Goal: Task Accomplishment & Management: Complete application form

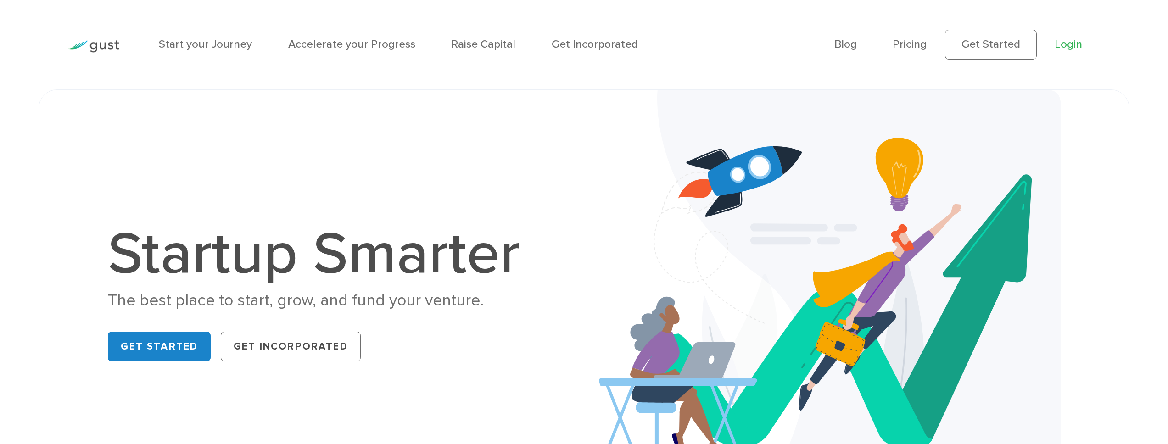
click at [1068, 48] on link "Login" at bounding box center [1069, 44] width 28 height 13
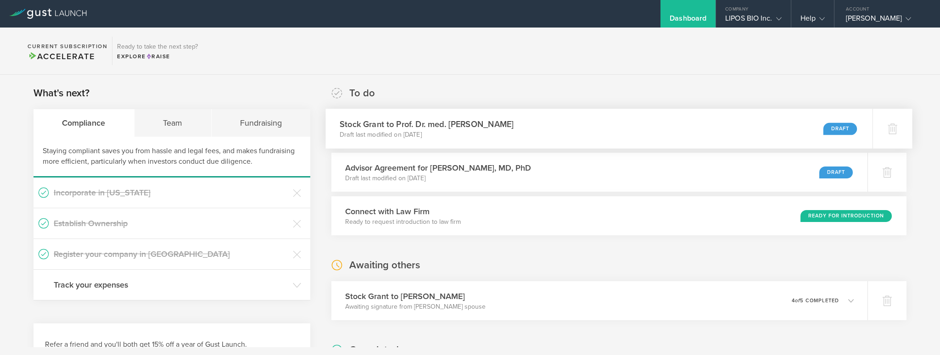
click at [557, 131] on div "Stock Grant to Prof. Dr. med. Adriano Aguzzi Draft last modified on Oct 10, 202…" at bounding box center [599, 129] width 547 height 40
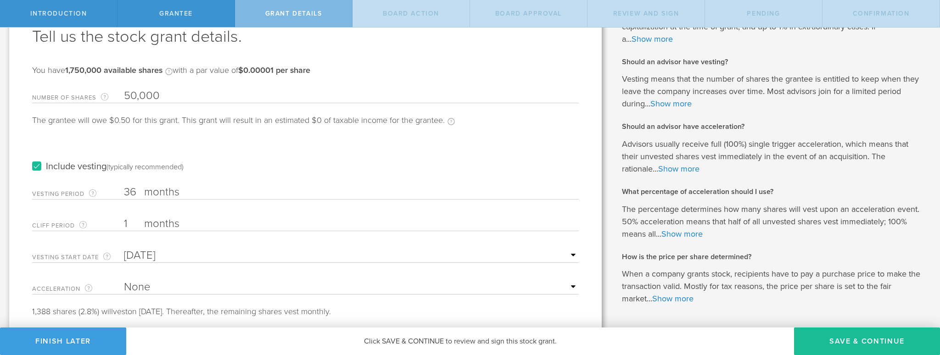
scroll to position [88, 0]
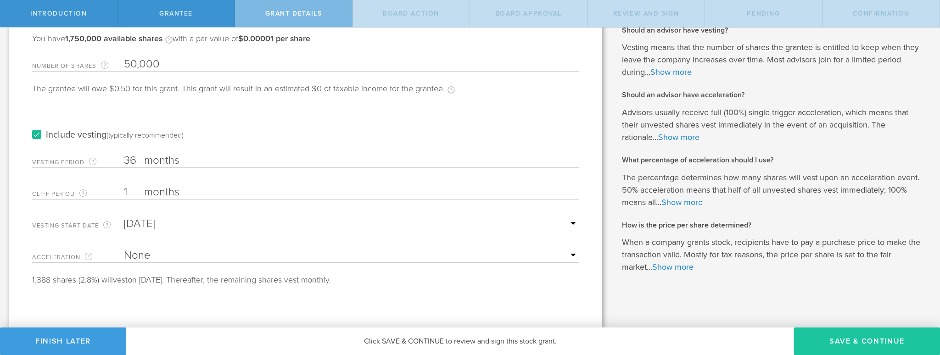
click at [856, 339] on button "Save & Continue" at bounding box center [867, 342] width 146 height 28
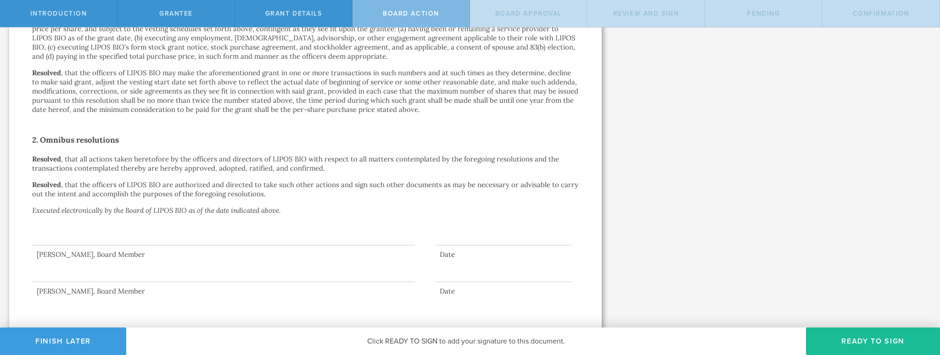
scroll to position [483, 0]
click at [248, 230] on div at bounding box center [223, 225] width 383 height 37
click at [229, 237] on div at bounding box center [223, 225] width 383 height 37
click at [201, 236] on div at bounding box center [223, 225] width 383 height 37
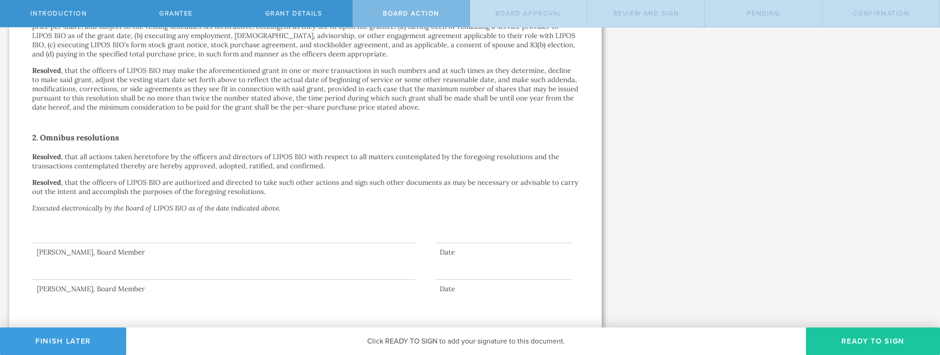
click at [874, 343] on button "Ready to Sign" at bounding box center [873, 342] width 134 height 28
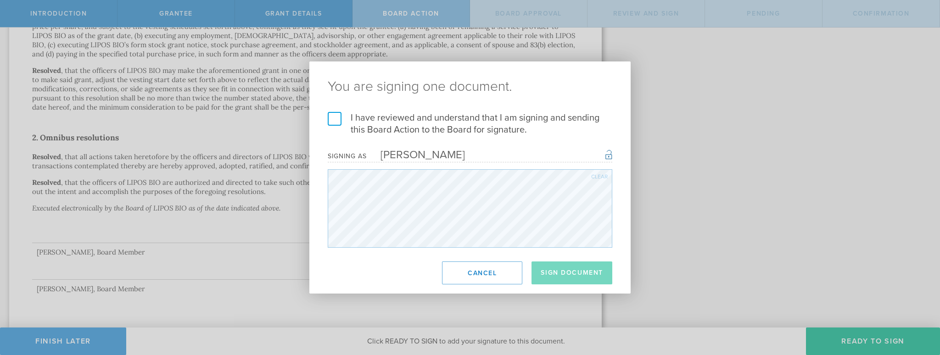
click at [339, 123] on label "I have reviewed and understand that I am signing and sending this Board Action …" at bounding box center [470, 124] width 285 height 24
click at [0, 0] on input "I have reviewed and understand that I am signing and sending this Board Action …" at bounding box center [0, 0] width 0 height 0
click at [580, 270] on button "Sign Document" at bounding box center [572, 273] width 81 height 23
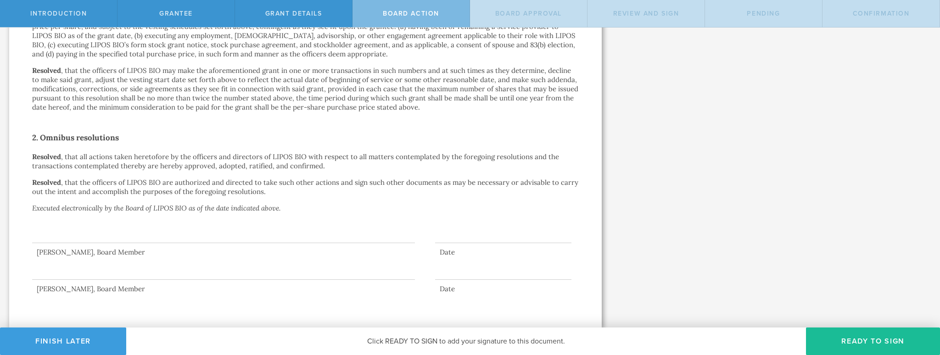
scroll to position [0, 0]
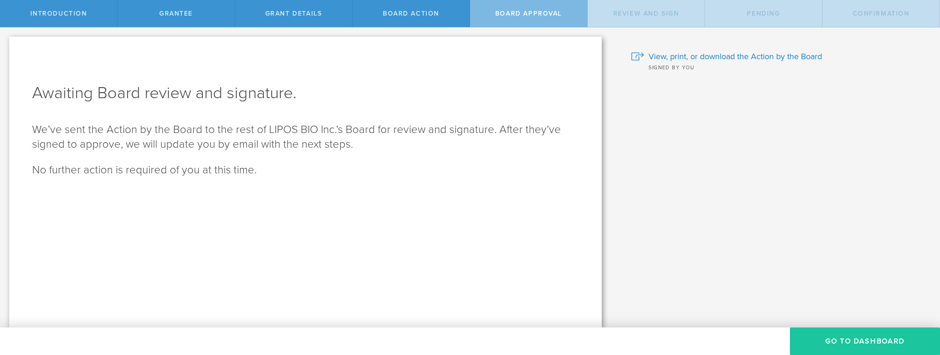
click at [851, 346] on button "Go To Dashboard" at bounding box center [865, 342] width 150 height 28
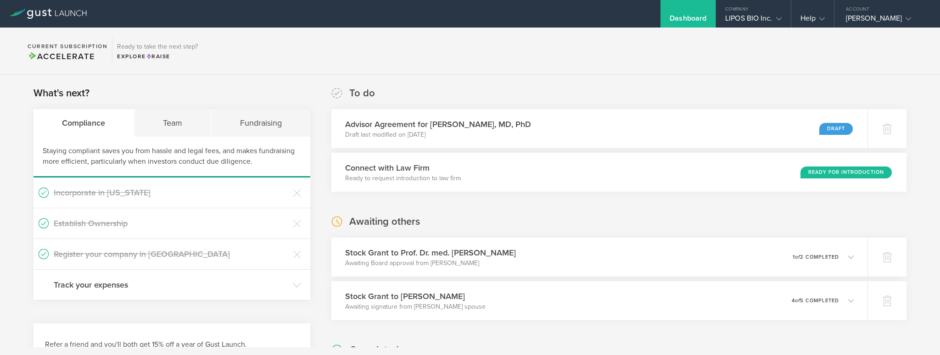
click at [705, 18] on div "Dashboard" at bounding box center [688, 21] width 37 height 14
click at [702, 19] on div "Dashboard" at bounding box center [688, 21] width 37 height 14
click at [783, 18] on div "LIPOS BIO Inc." at bounding box center [753, 21] width 74 height 14
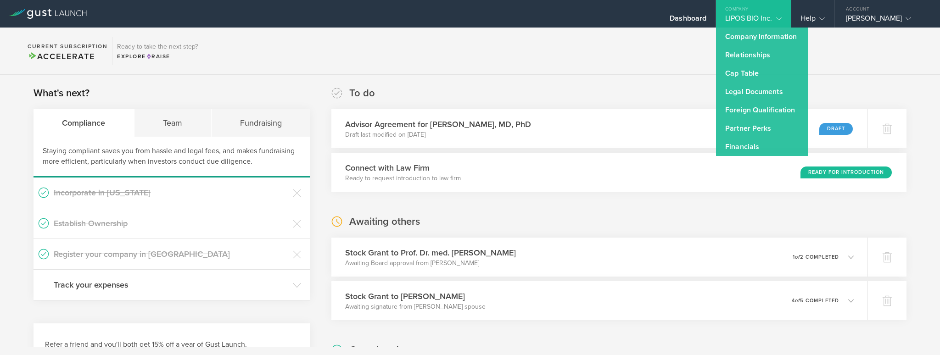
click at [677, 61] on section "Current Subscription Accelerate Ready to take the next step? Explore Raise" at bounding box center [470, 51] width 940 height 47
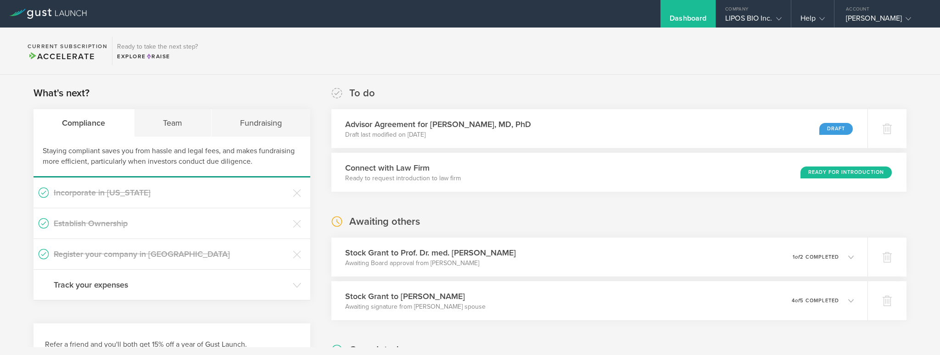
click at [696, 21] on div "Dashboard" at bounding box center [688, 21] width 37 height 14
click at [509, 258] on div "Stock Grant to Prof. Dr. med. Adriano Aguzzi Awaiting Board approval from Gaura…" at bounding box center [599, 257] width 547 height 40
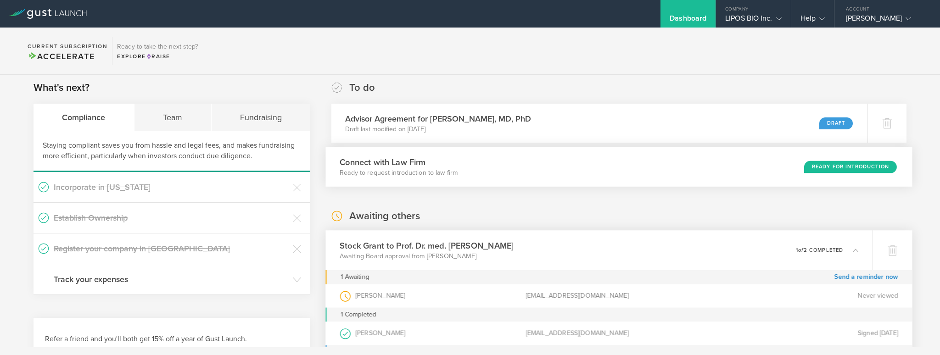
scroll to position [6, 0]
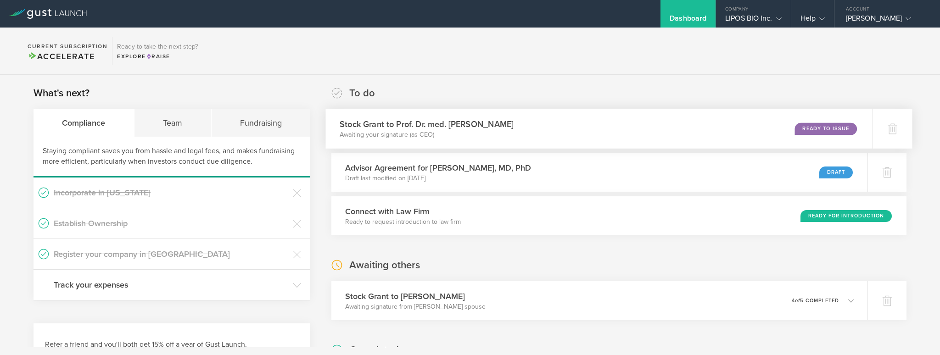
click at [797, 129] on div "Ready to Issue" at bounding box center [826, 129] width 62 height 12
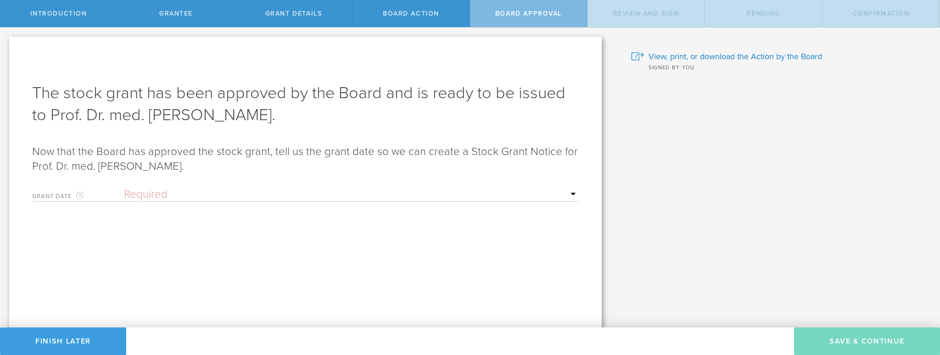
click at [567, 194] on select "Required Upon [PERSON_NAME]'s signature A specific date" at bounding box center [351, 195] width 455 height 14
select select "uponGranteeSignature"
click at [124, 188] on select "Required Upon [PERSON_NAME]'s signature A specific date" at bounding box center [351, 195] width 455 height 14
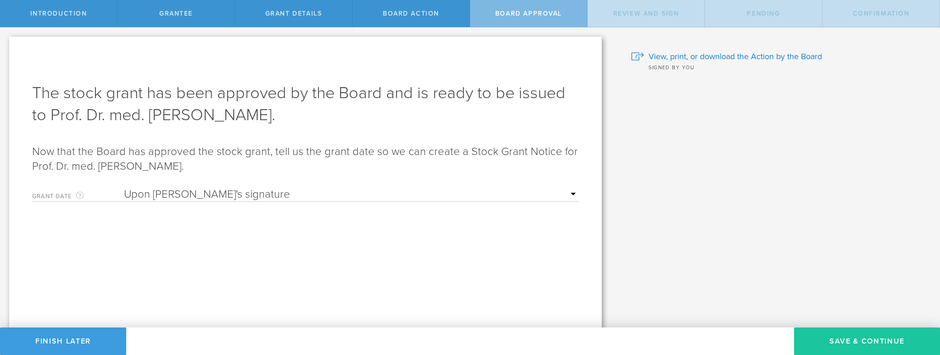
click at [846, 344] on button "Save & Continue" at bounding box center [867, 342] width 146 height 28
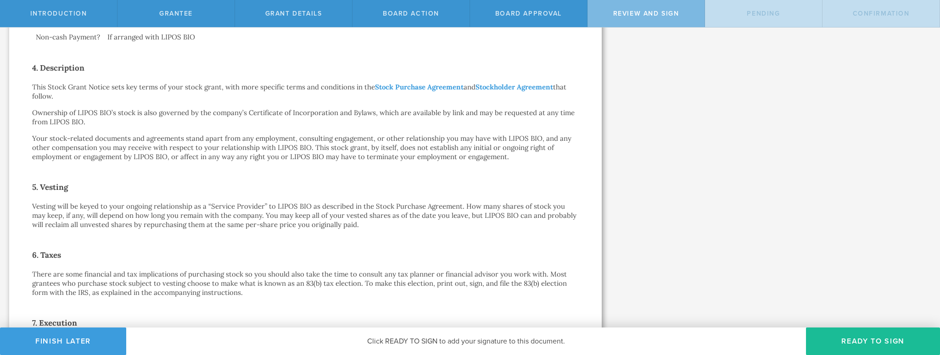
scroll to position [595, 0]
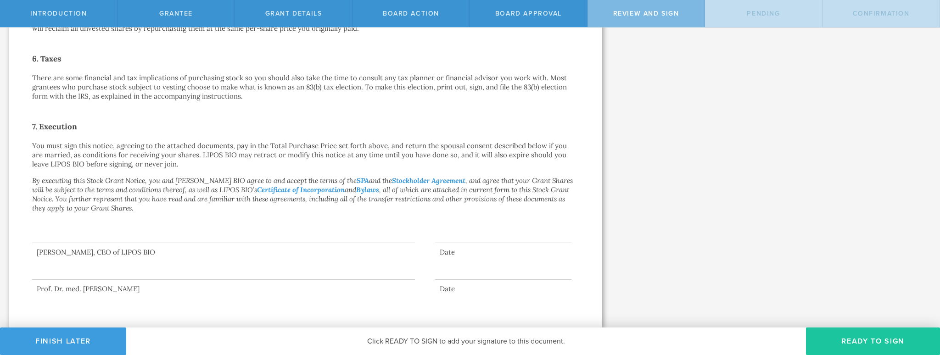
click at [851, 344] on button "Ready to Sign" at bounding box center [873, 342] width 134 height 28
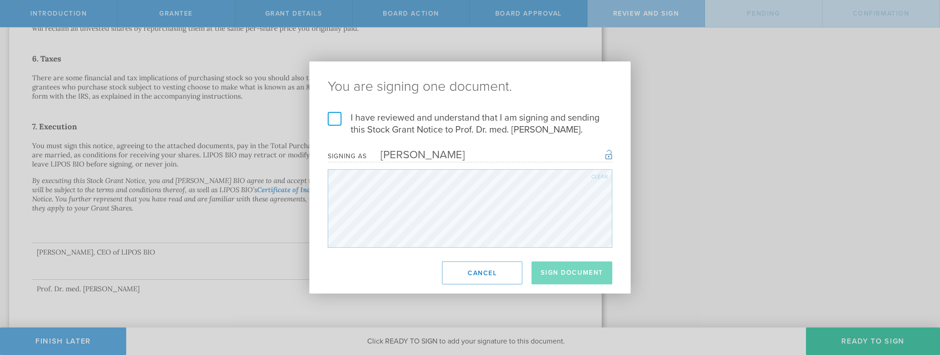
click at [341, 118] on label "I have reviewed and understand that I am signing and sending this Stock Grant N…" at bounding box center [470, 124] width 285 height 24
click at [0, 0] on input "I have reviewed and understand that I am signing and sending this Stock Grant N…" at bounding box center [0, 0] width 0 height 0
click at [576, 271] on button "Sign Document" at bounding box center [572, 273] width 81 height 23
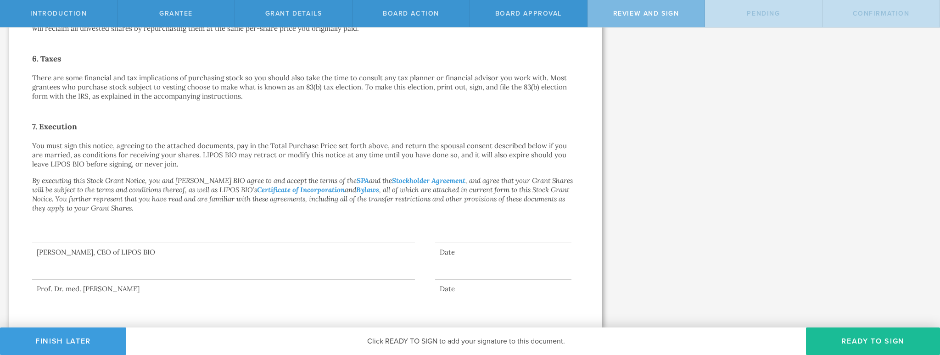
scroll to position [0, 0]
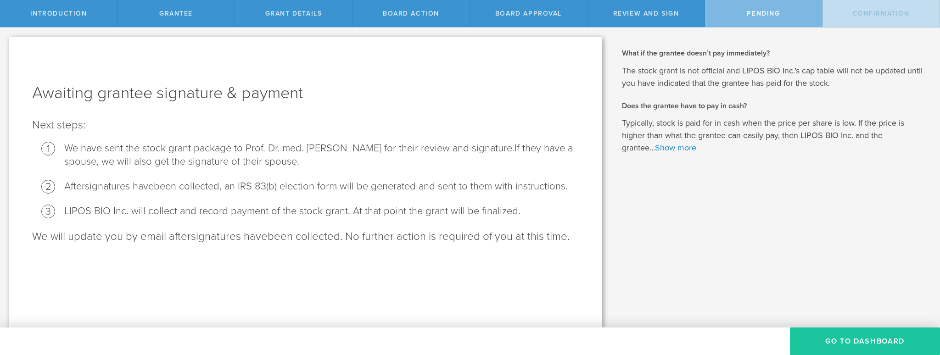
click at [860, 342] on button "Go To Dashboard" at bounding box center [865, 342] width 150 height 28
